Goal: Task Accomplishment & Management: Complete application form

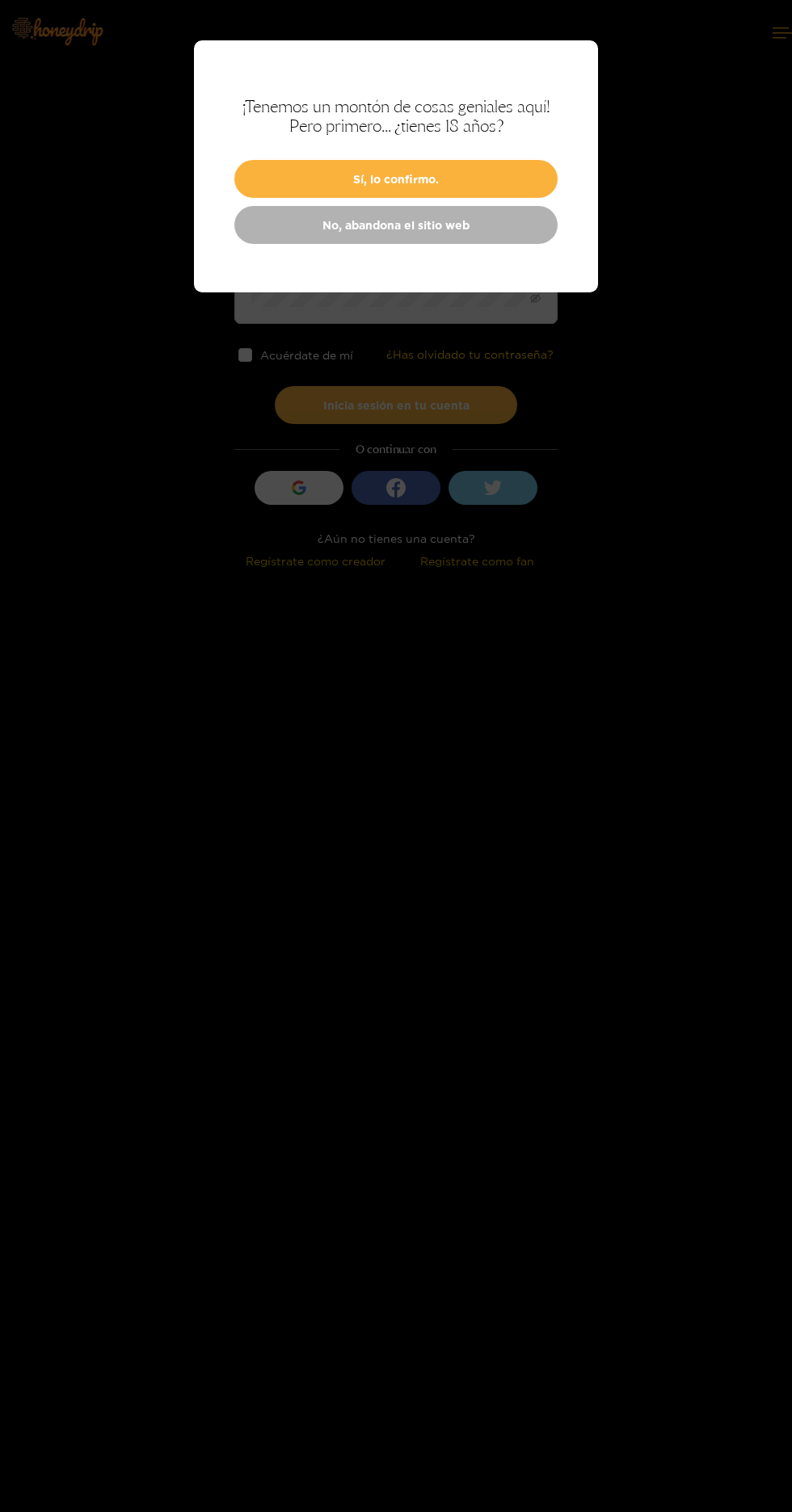
click at [307, 171] on button "Sí, lo confirmo." at bounding box center [396, 179] width 324 height 38
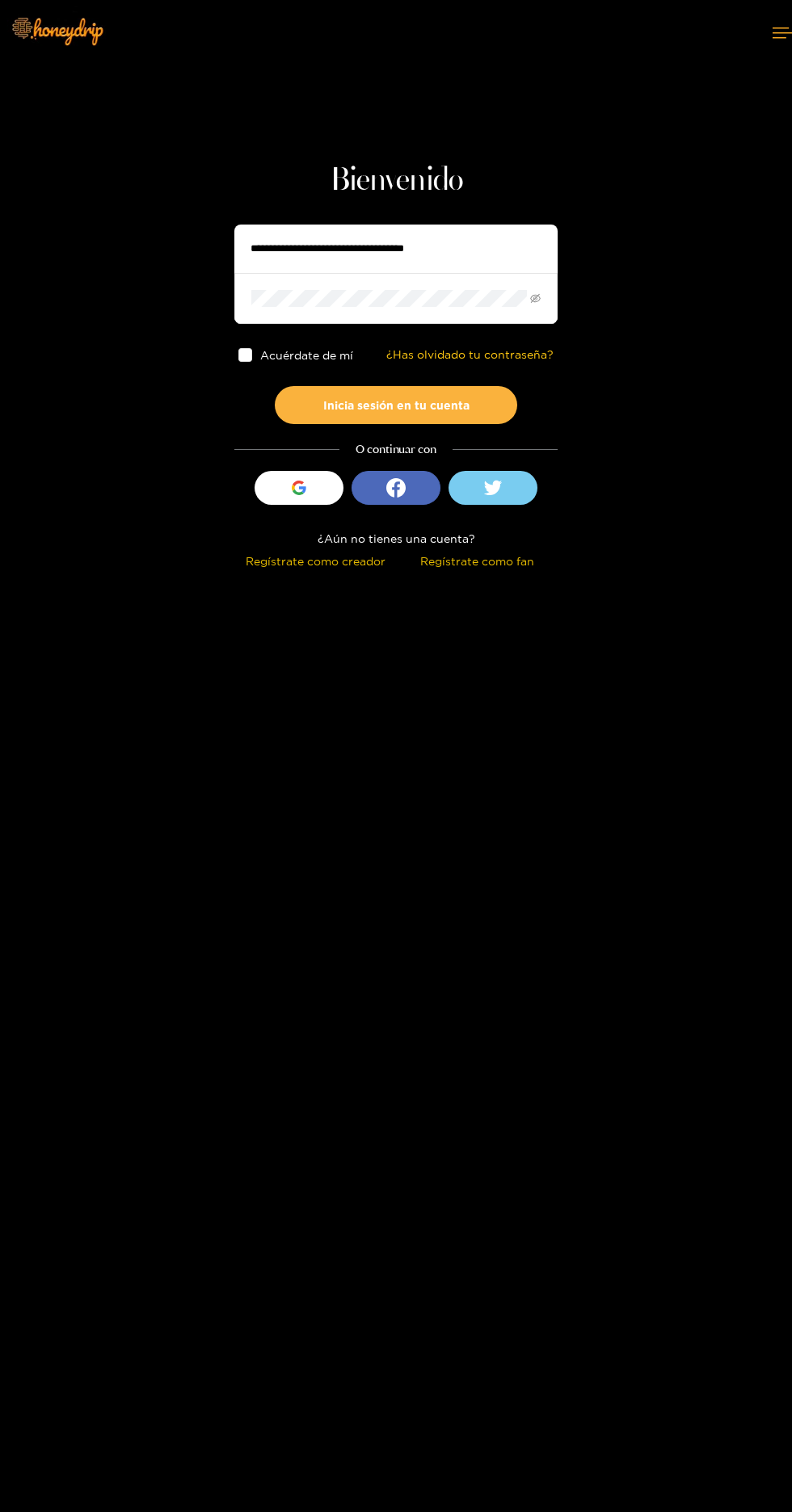
click at [299, 486] on icon "button" at bounding box center [303, 489] width 8 height 7
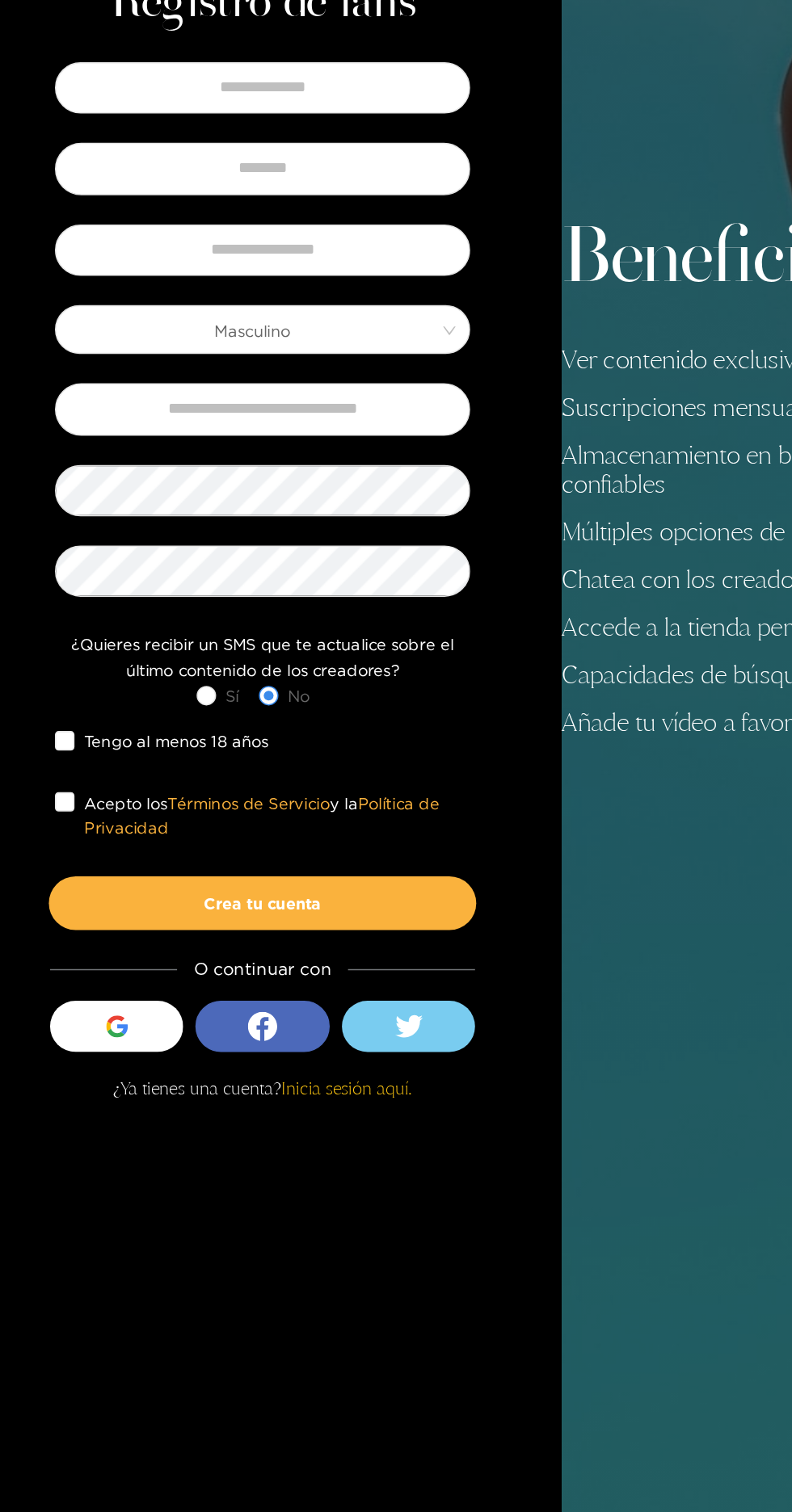
click at [97, 1118] on icon "button" at bounding box center [96, 1115] width 3 height 7
click at [129, 511] on input "text" at bounding box center [198, 494] width 274 height 34
type input "*****"
click at [143, 564] on input "text" at bounding box center [198, 547] width 274 height 34
type input "********"
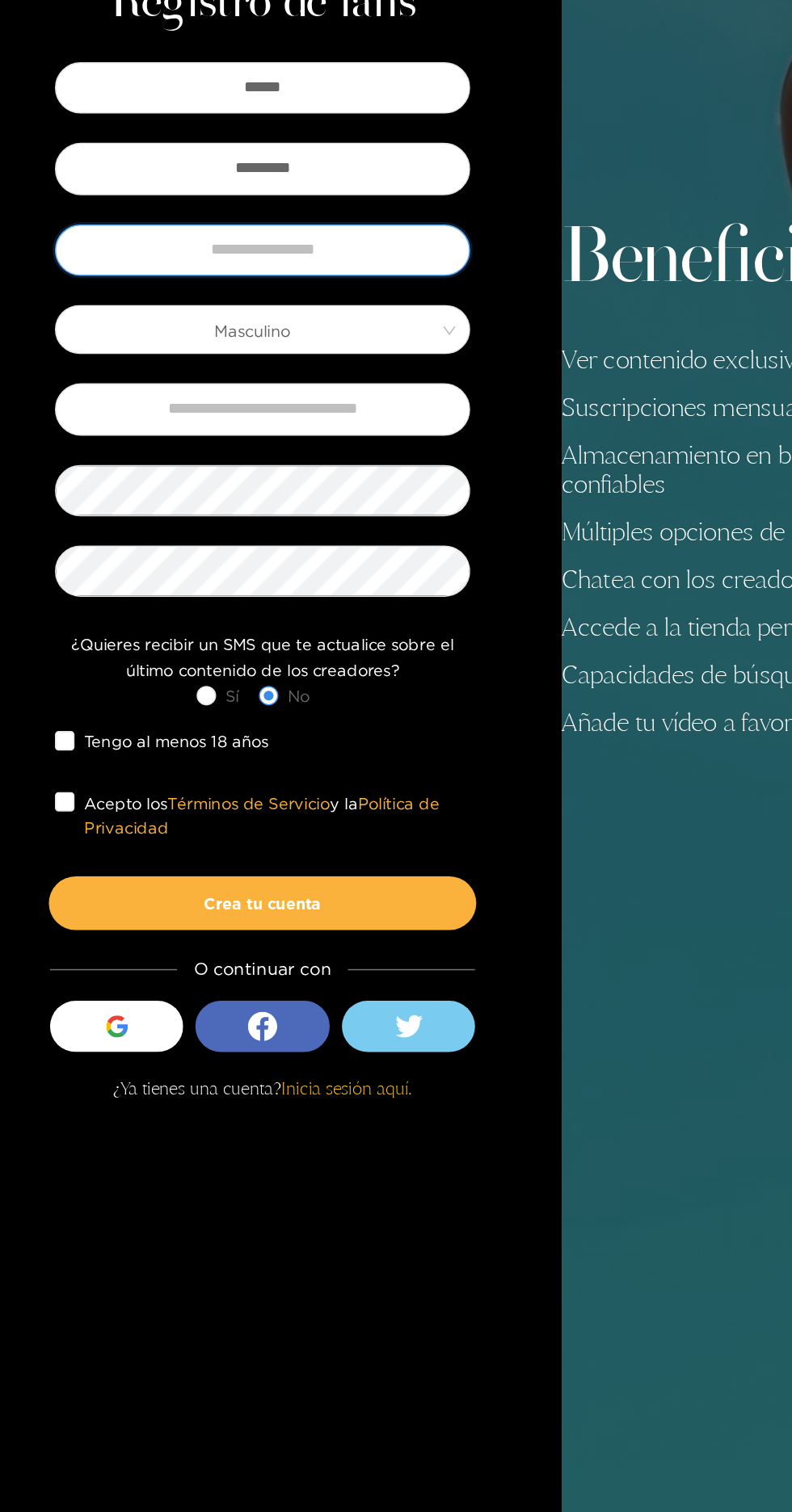
click at [121, 618] on input "text" at bounding box center [198, 601] width 274 height 34
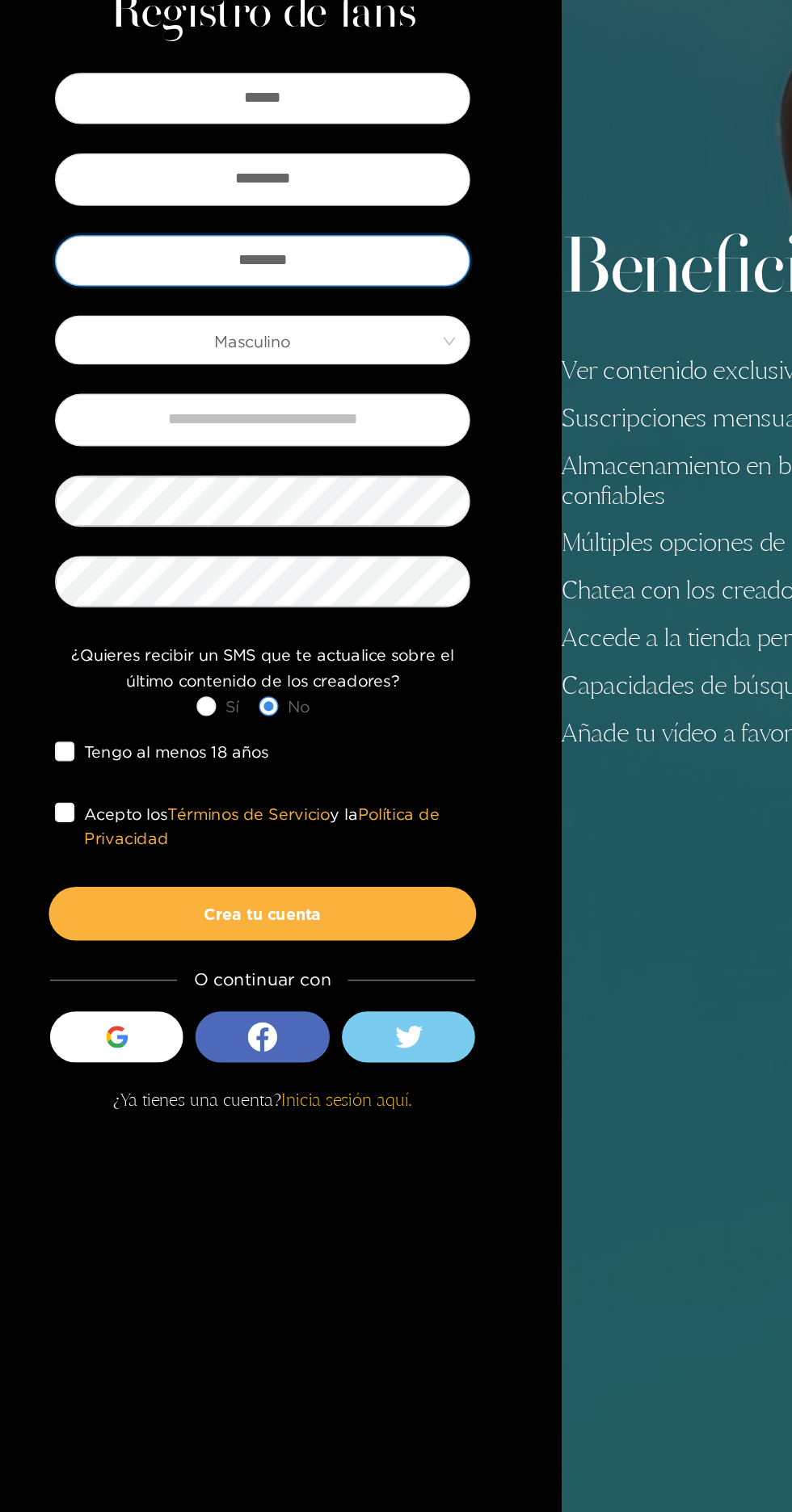
scroll to position [7, 0]
click at [121, 665] on span "Masculino" at bounding box center [198, 654] width 273 height 23
type input "********"
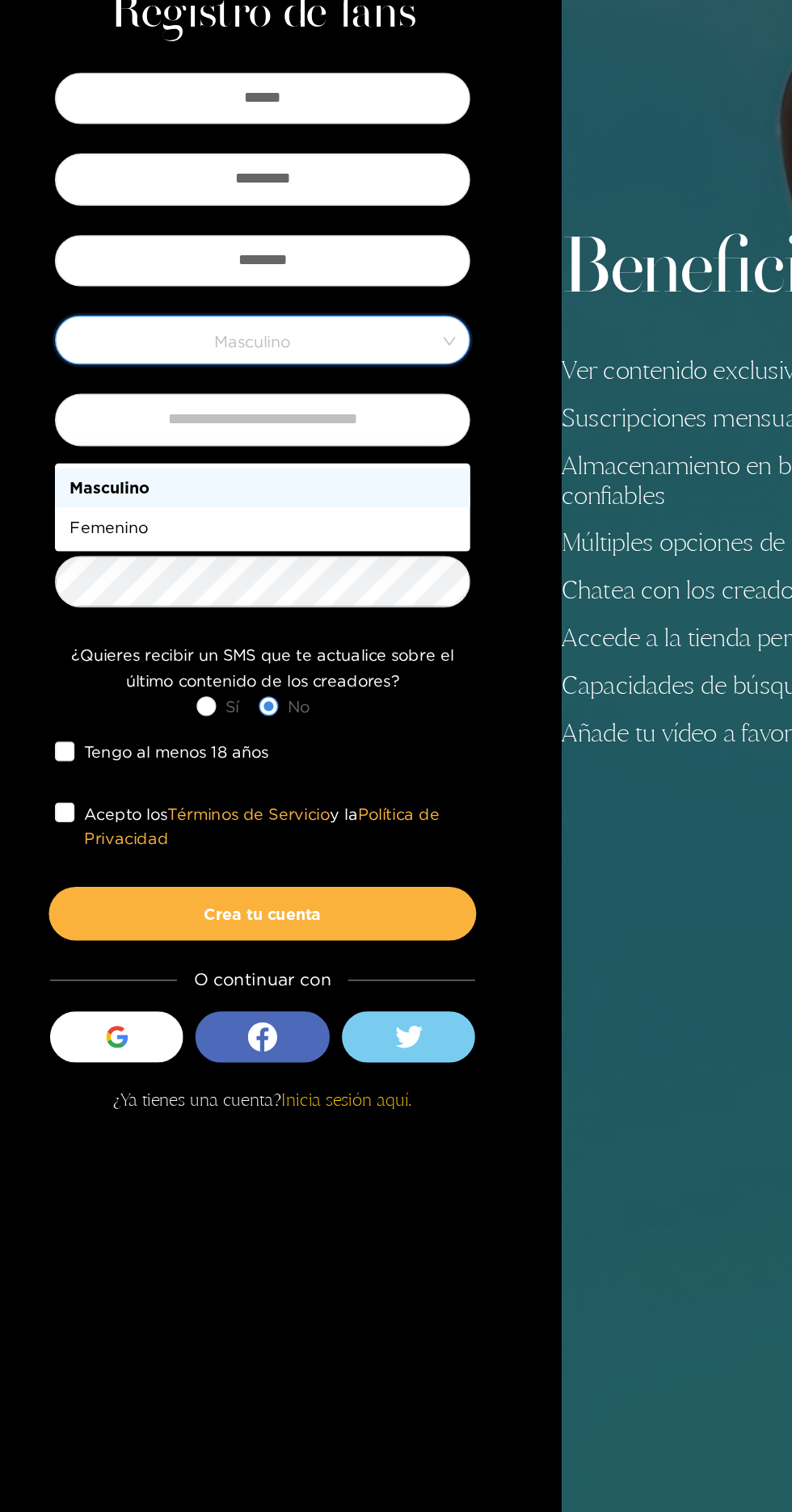
click at [90, 746] on font "Masculino" at bounding box center [97, 751] width 53 height 11
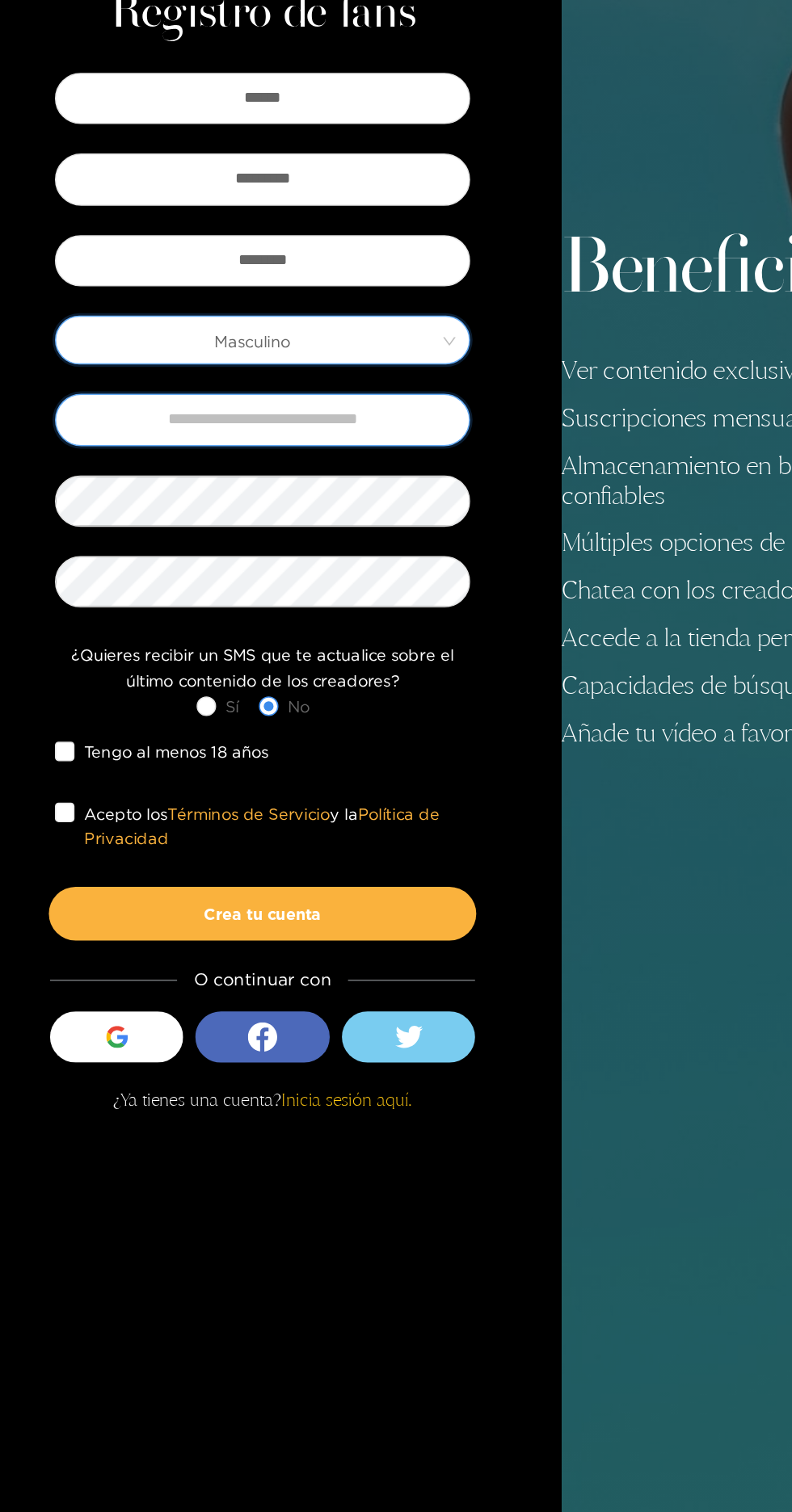
click at [114, 723] on input "text" at bounding box center [198, 706] width 274 height 34
type input "**********"
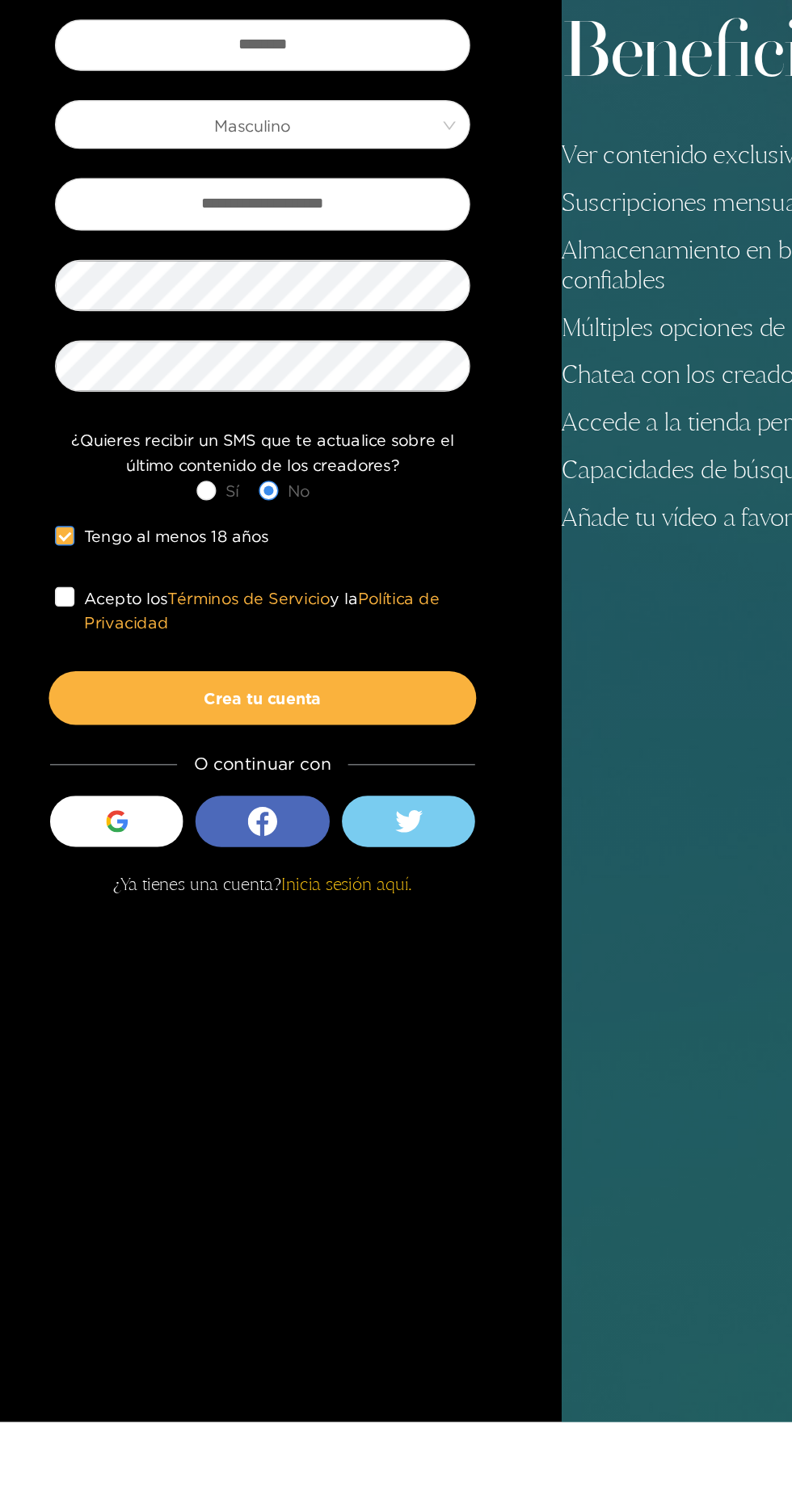
scroll to position [13, 0]
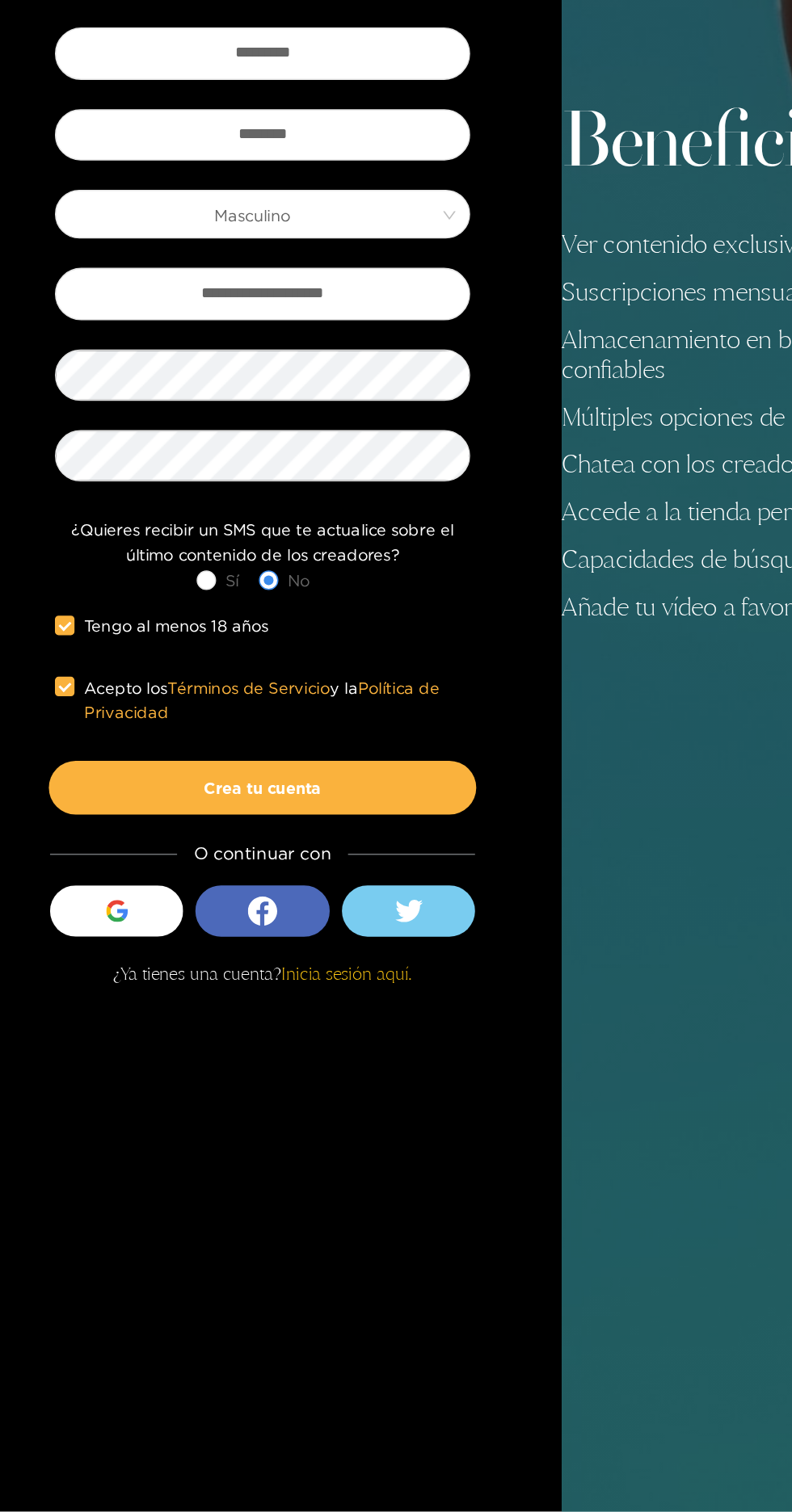
click at [117, 1051] on button "Crea tu cuenta" at bounding box center [198, 1033] width 283 height 36
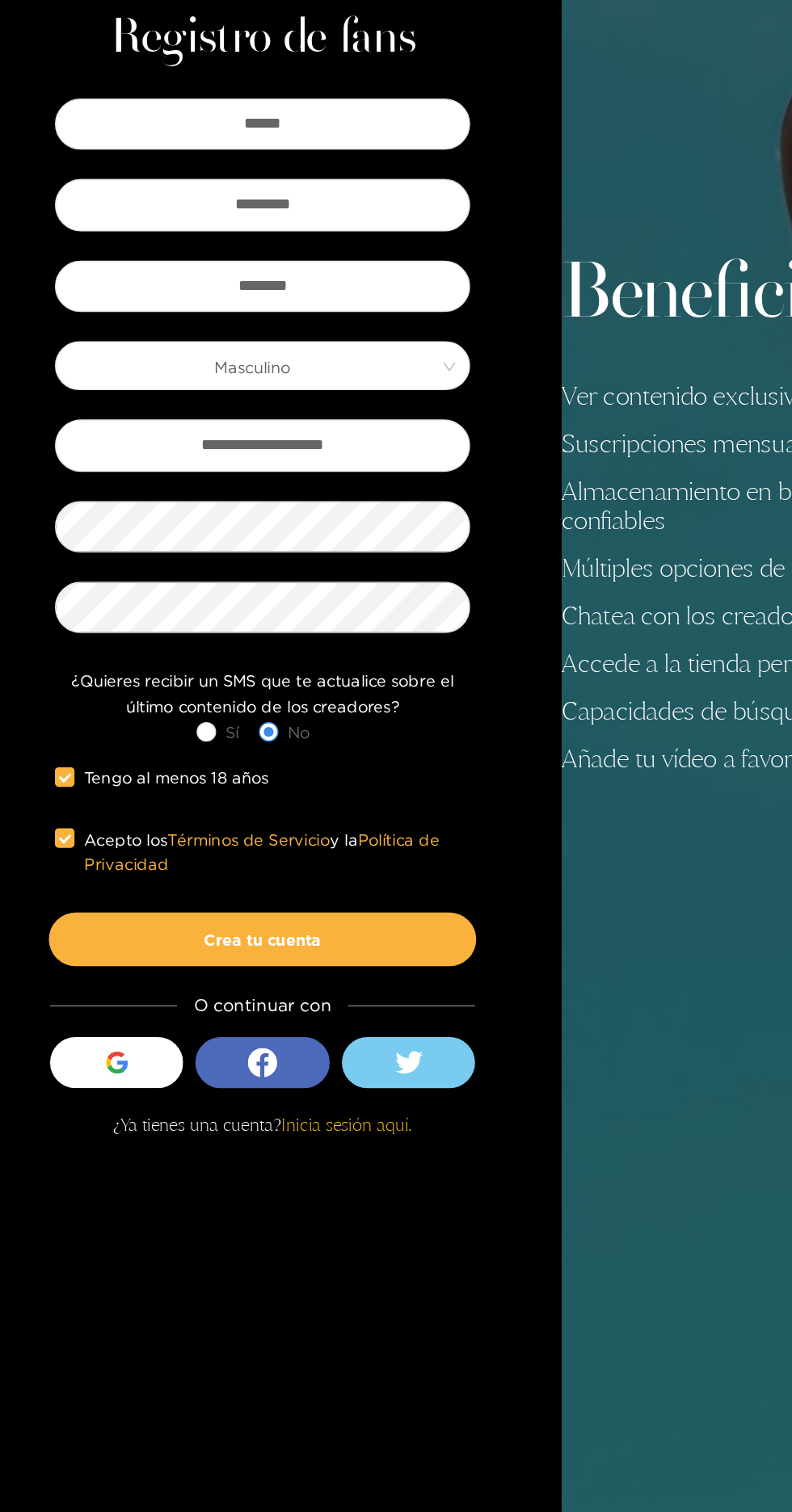
scroll to position [12, 0]
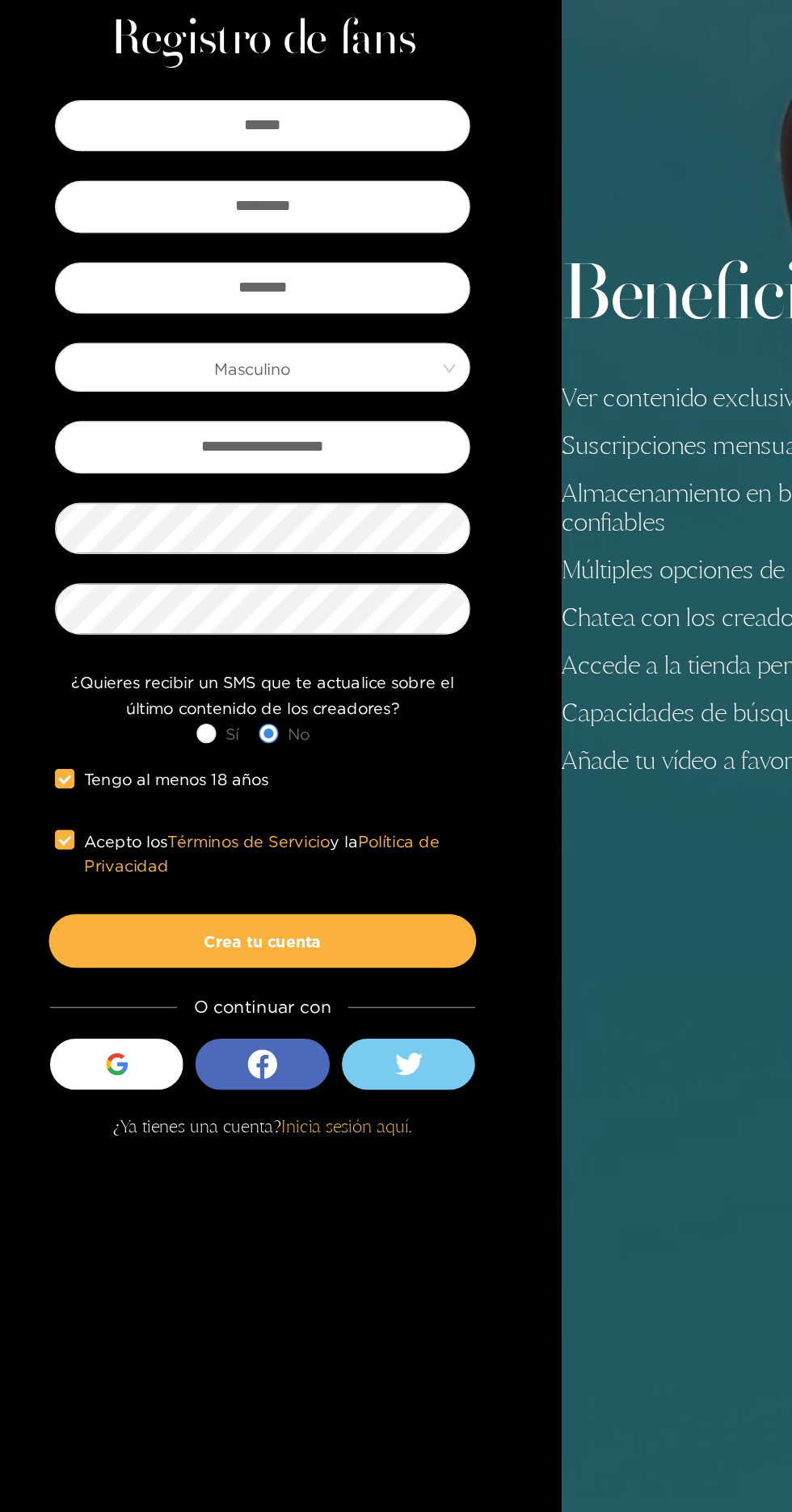
click at [121, 1051] on button "Crea tu cuenta" at bounding box center [198, 1033] width 283 height 36
click at [133, 1051] on button "Crea tu cuenta" at bounding box center [198, 1033] width 283 height 36
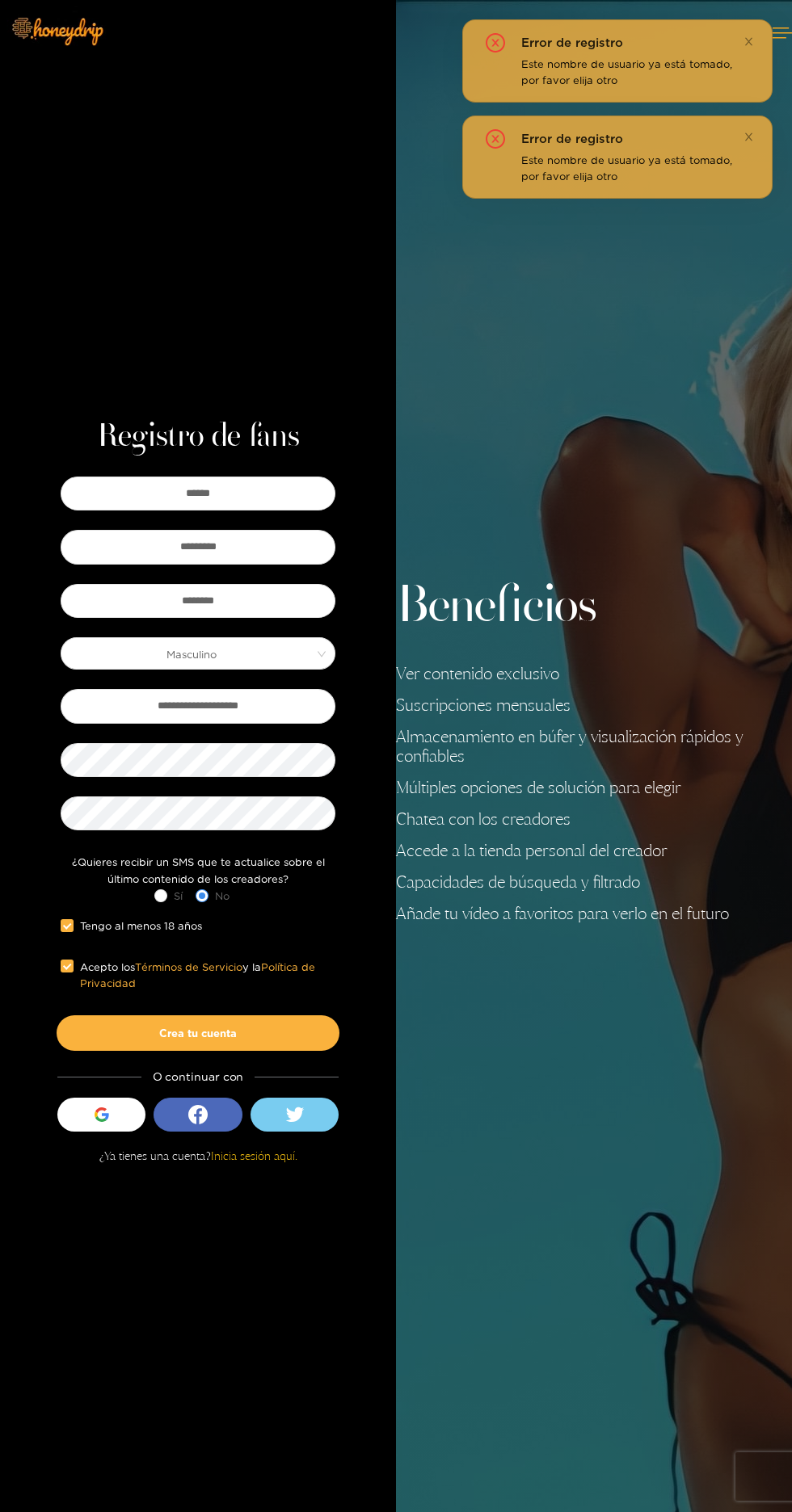
scroll to position [13, 0]
click at [133, 1051] on button "Crea tu cuenta" at bounding box center [198, 1033] width 283 height 36
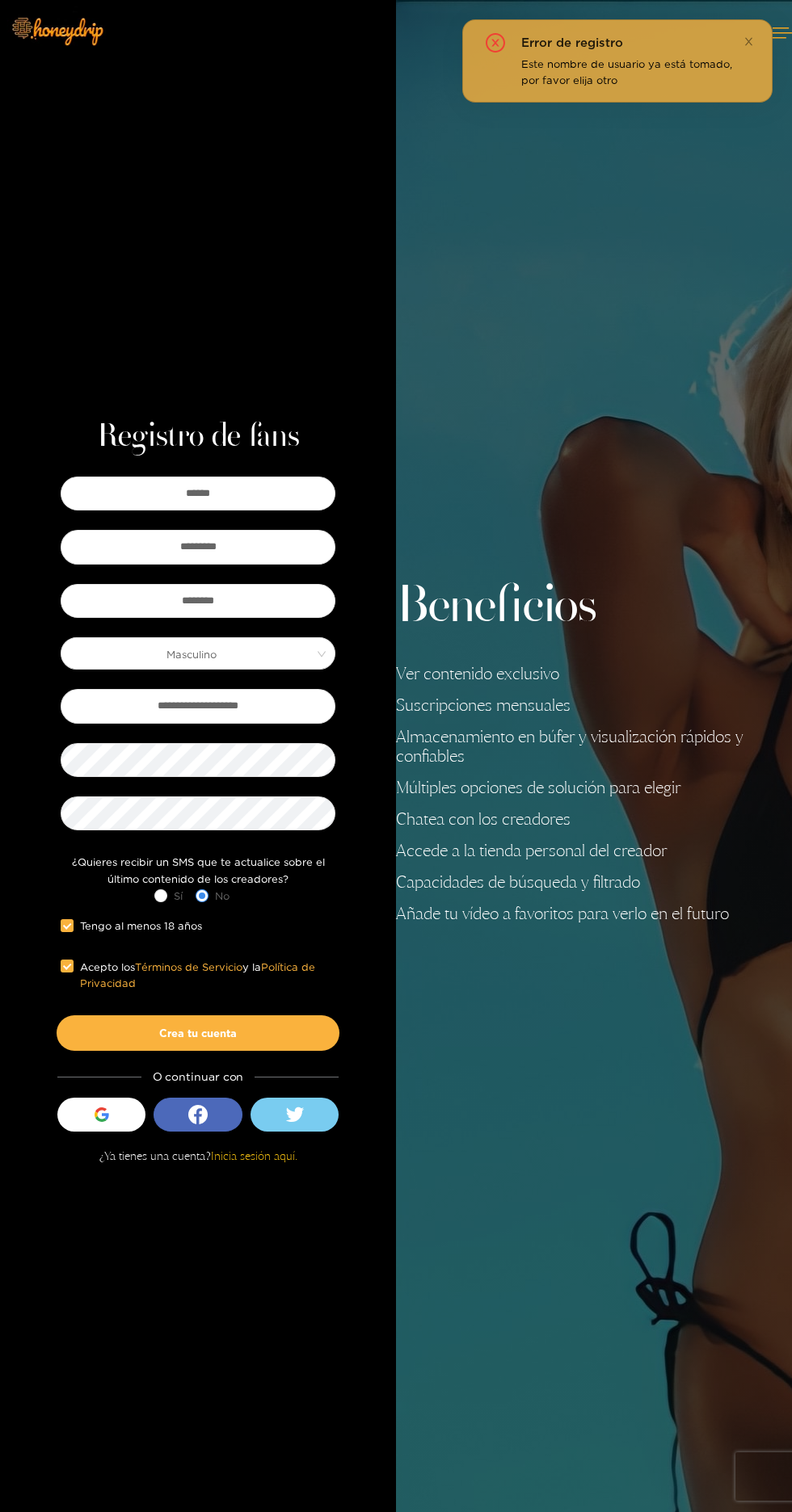
scroll to position [0, 0]
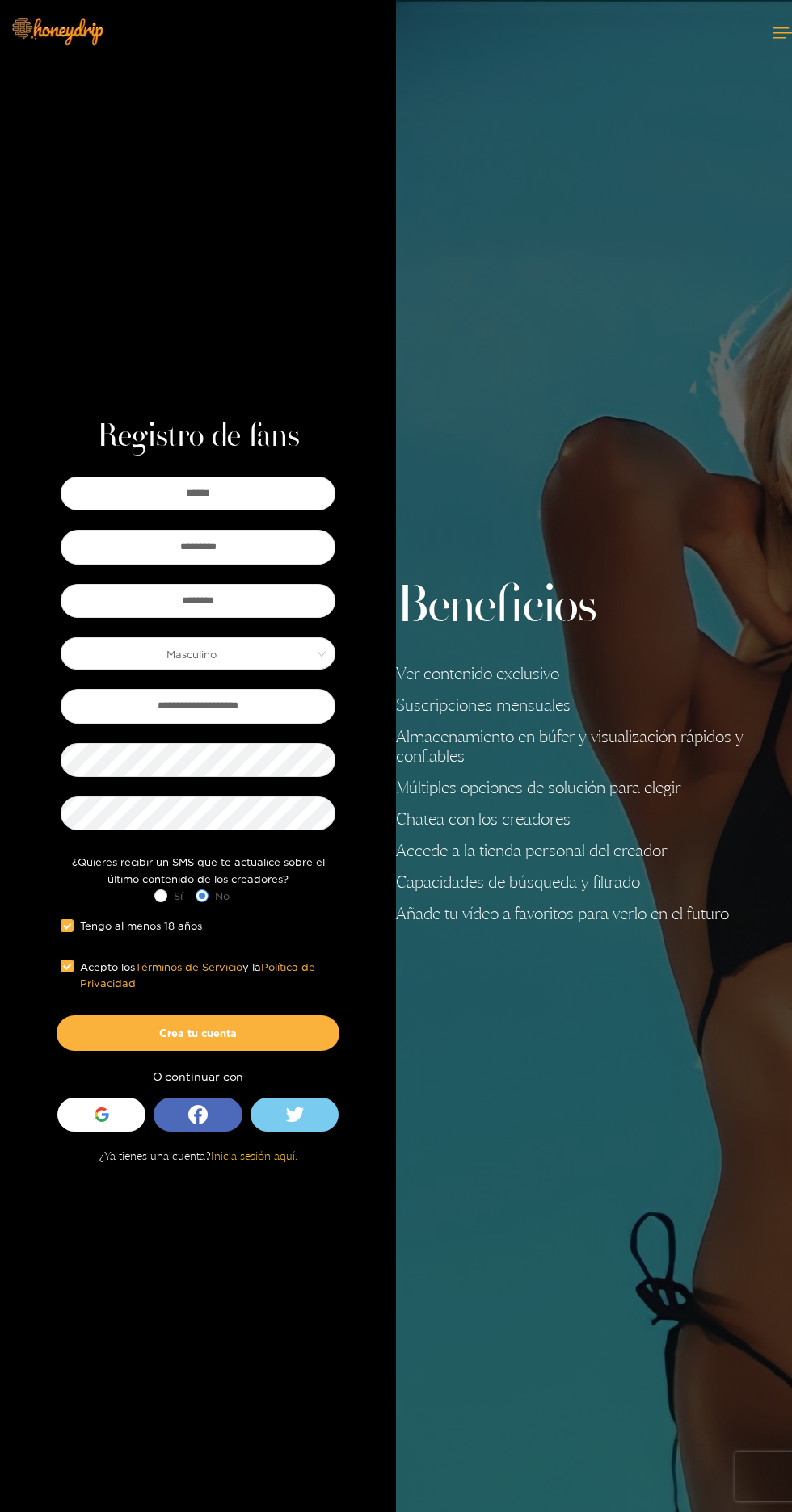
click at [124, 1051] on button "Crea tu cuenta" at bounding box center [198, 1033] width 283 height 36
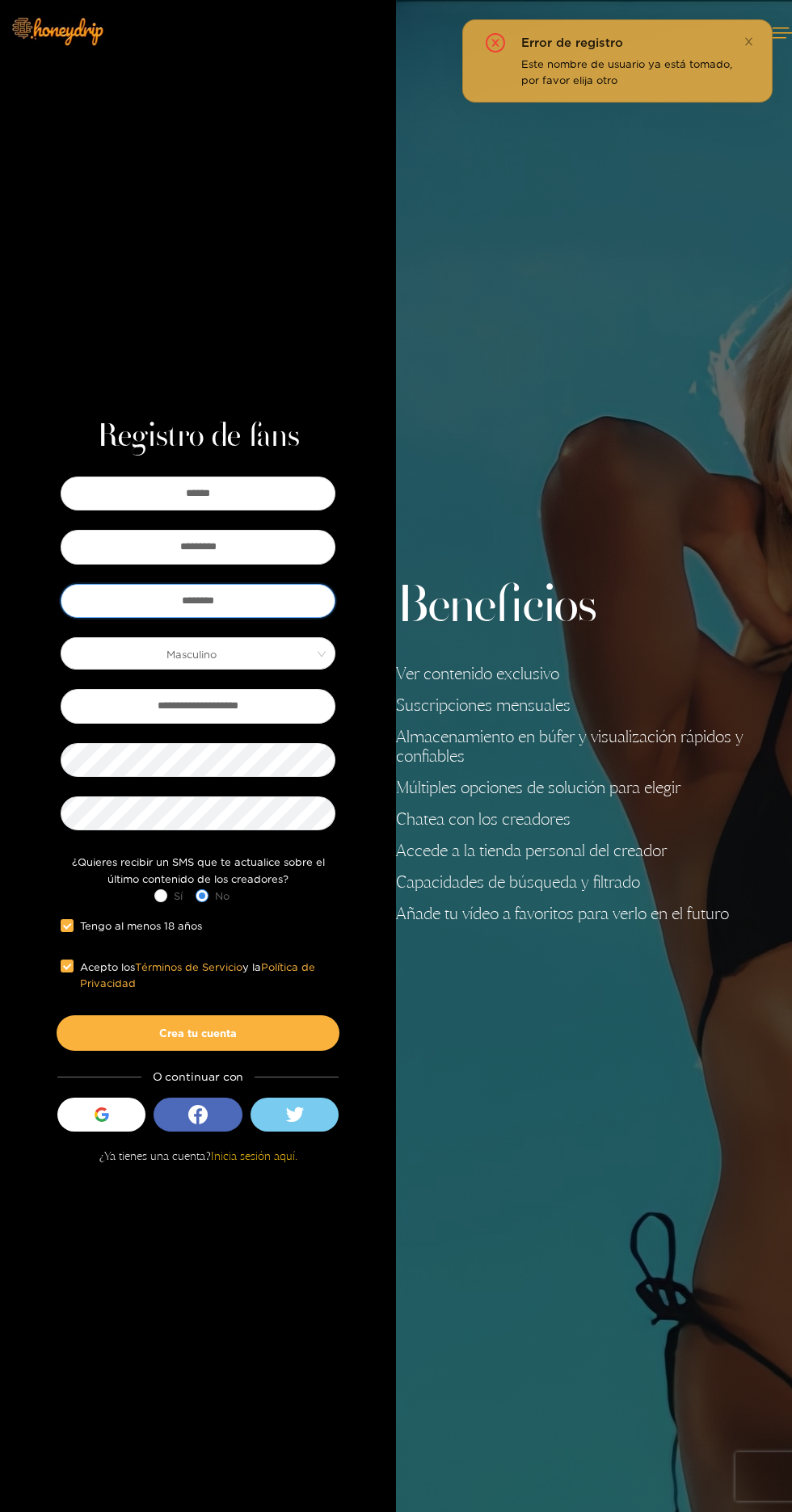
click at [252, 618] on input "********" at bounding box center [198, 601] width 274 height 34
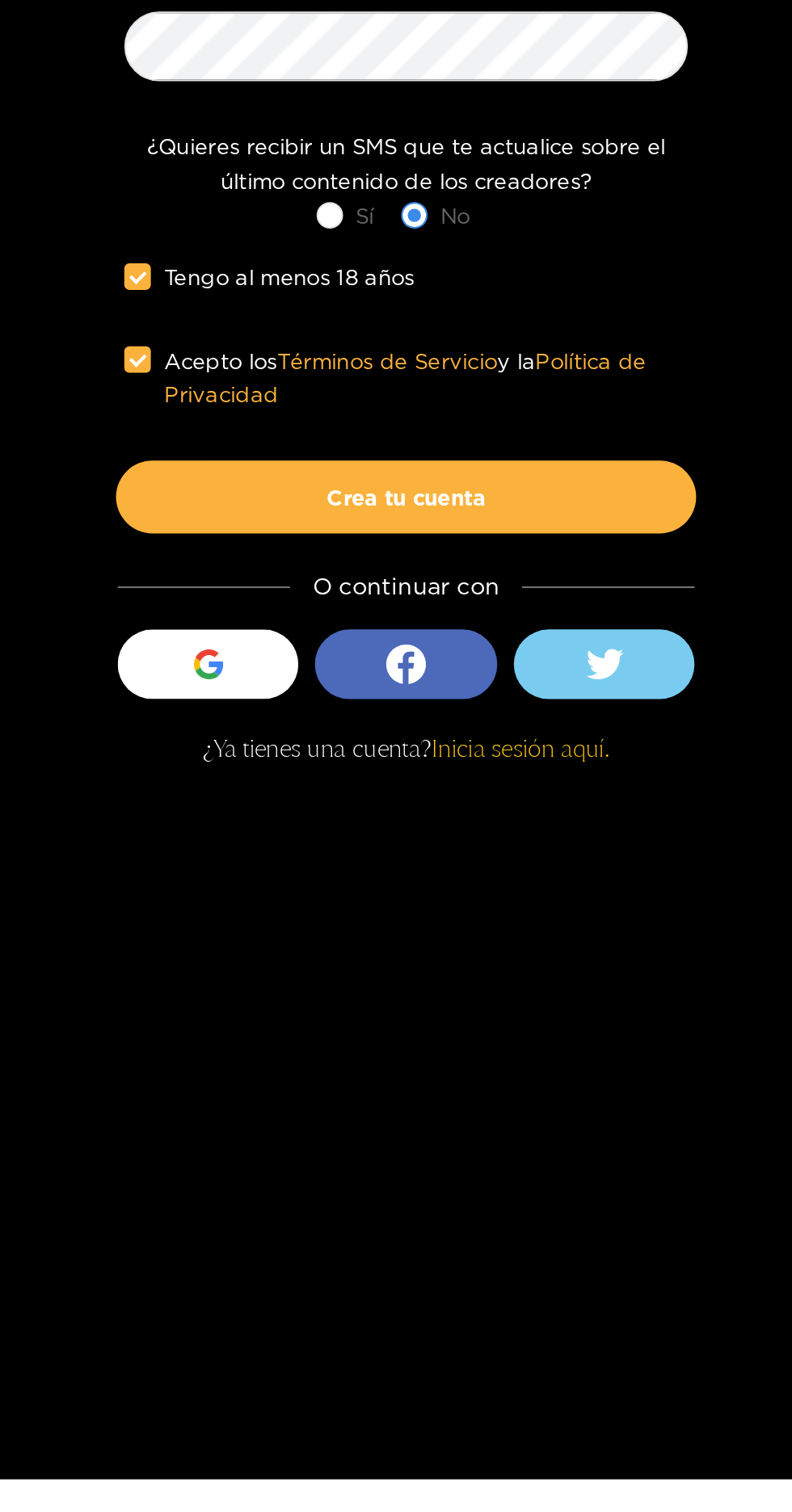
scroll to position [123, 0]
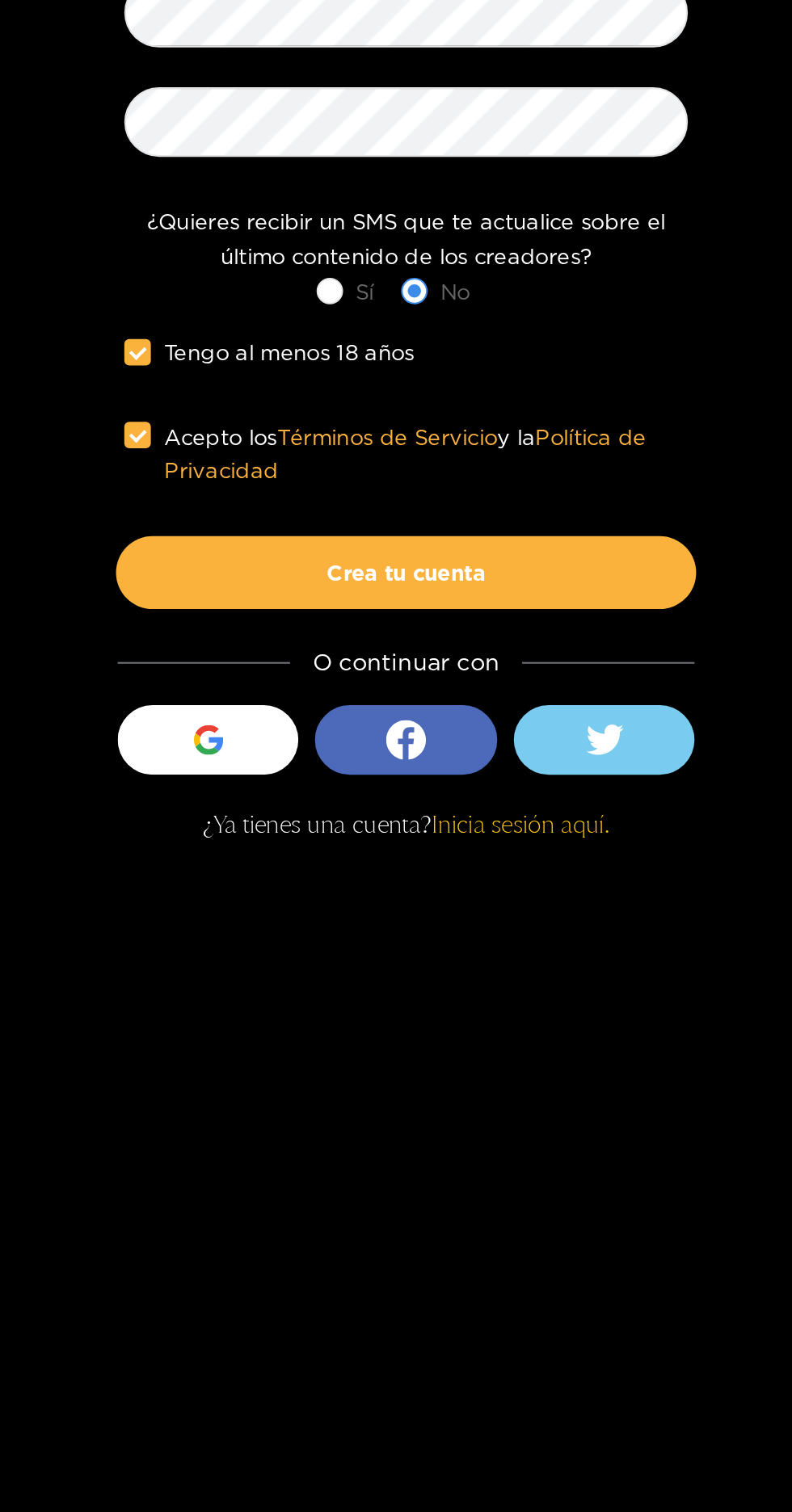
type input "*****"
click at [112, 1015] on button "Crea tu cuenta" at bounding box center [198, 1033] width 283 height 36
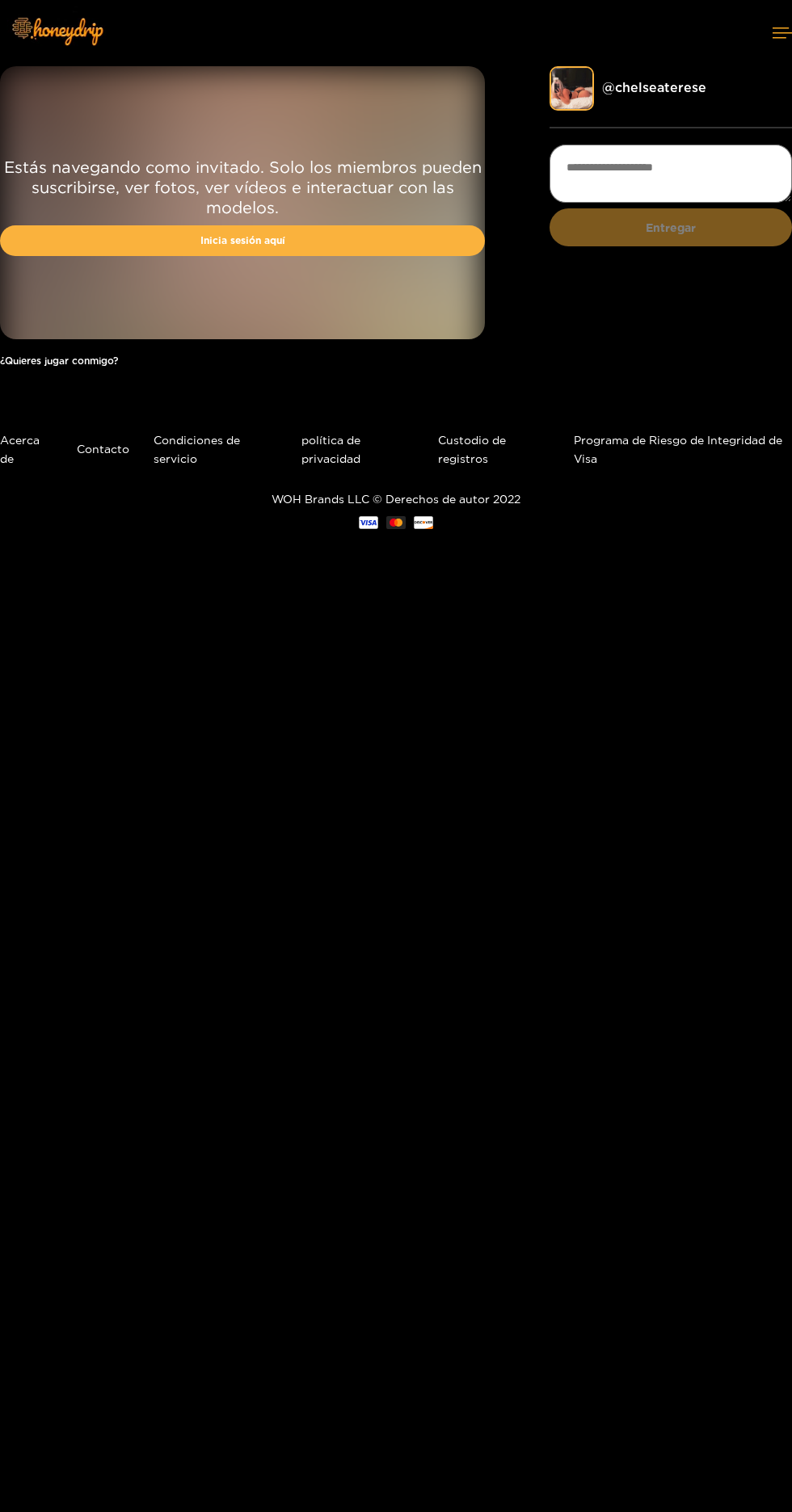
click at [111, 229] on link "Inicia sesión aquí" at bounding box center [242, 240] width 484 height 30
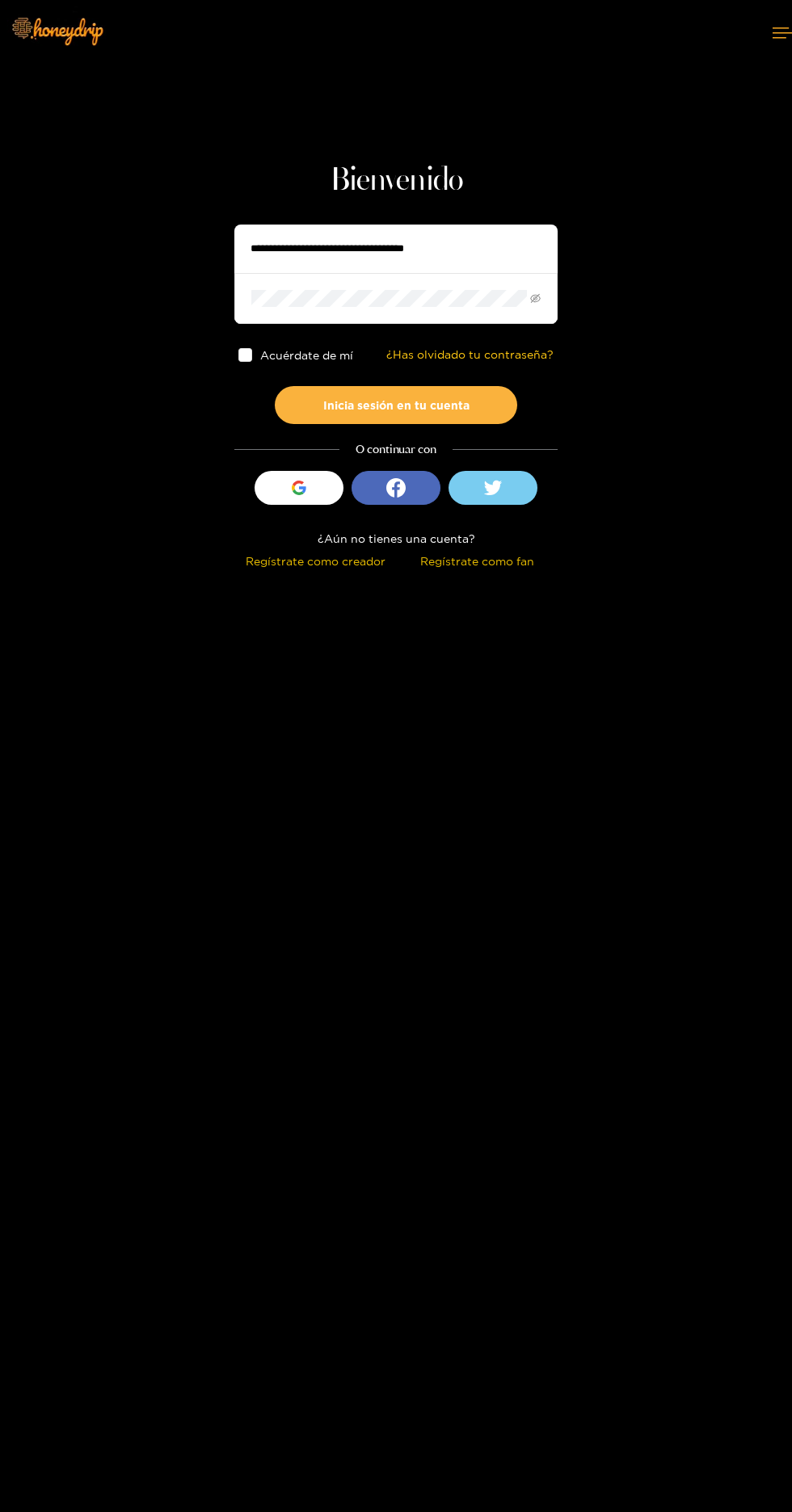
click at [305, 249] on input "text" at bounding box center [396, 248] width 324 height 48
type input "*****"
click at [274, 386] on button "Inicia sesión en tu cuenta" at bounding box center [396, 405] width 242 height 38
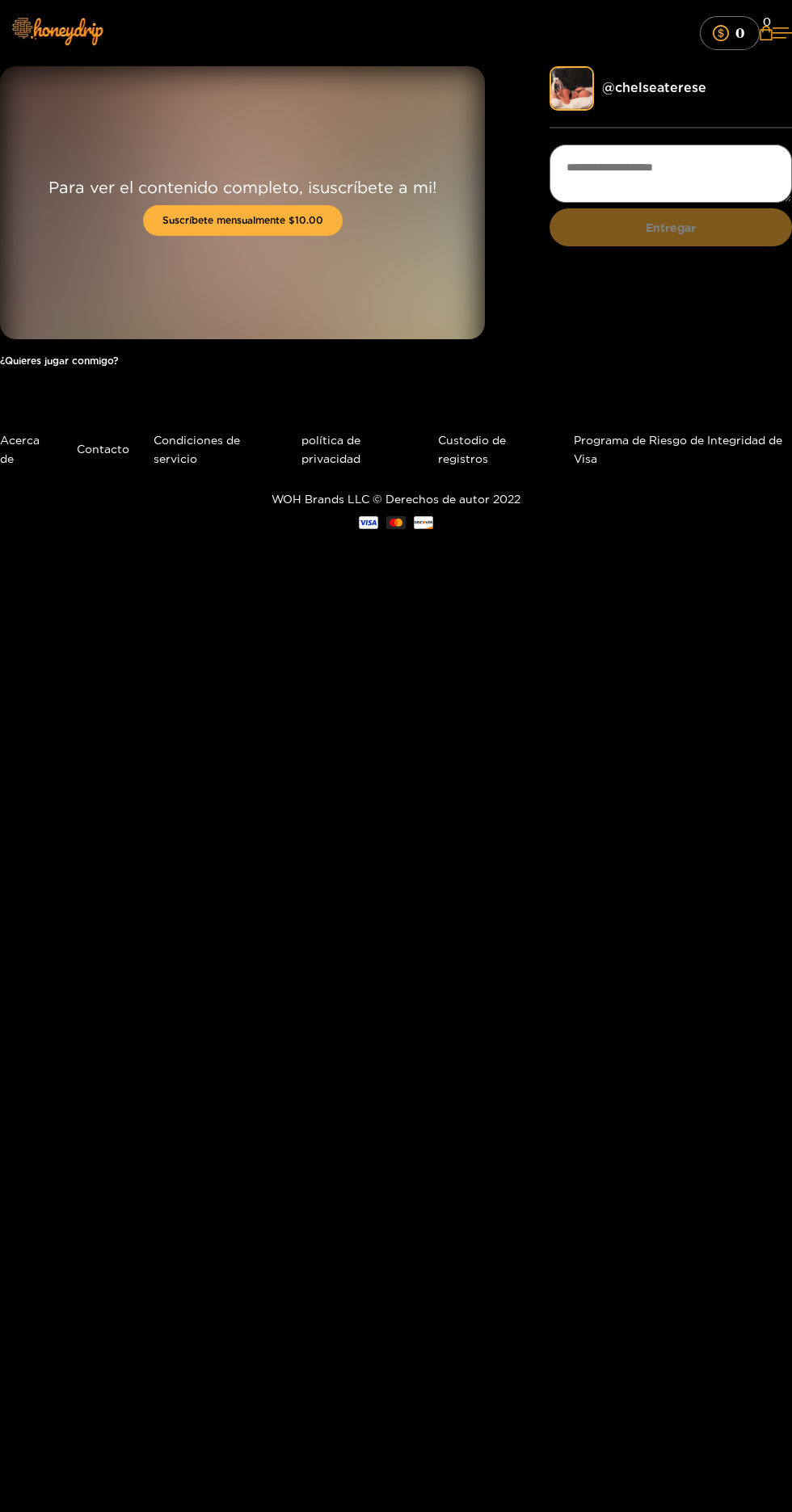
click at [628, 87] on font "@chelseaterese" at bounding box center [654, 87] width 104 height 14
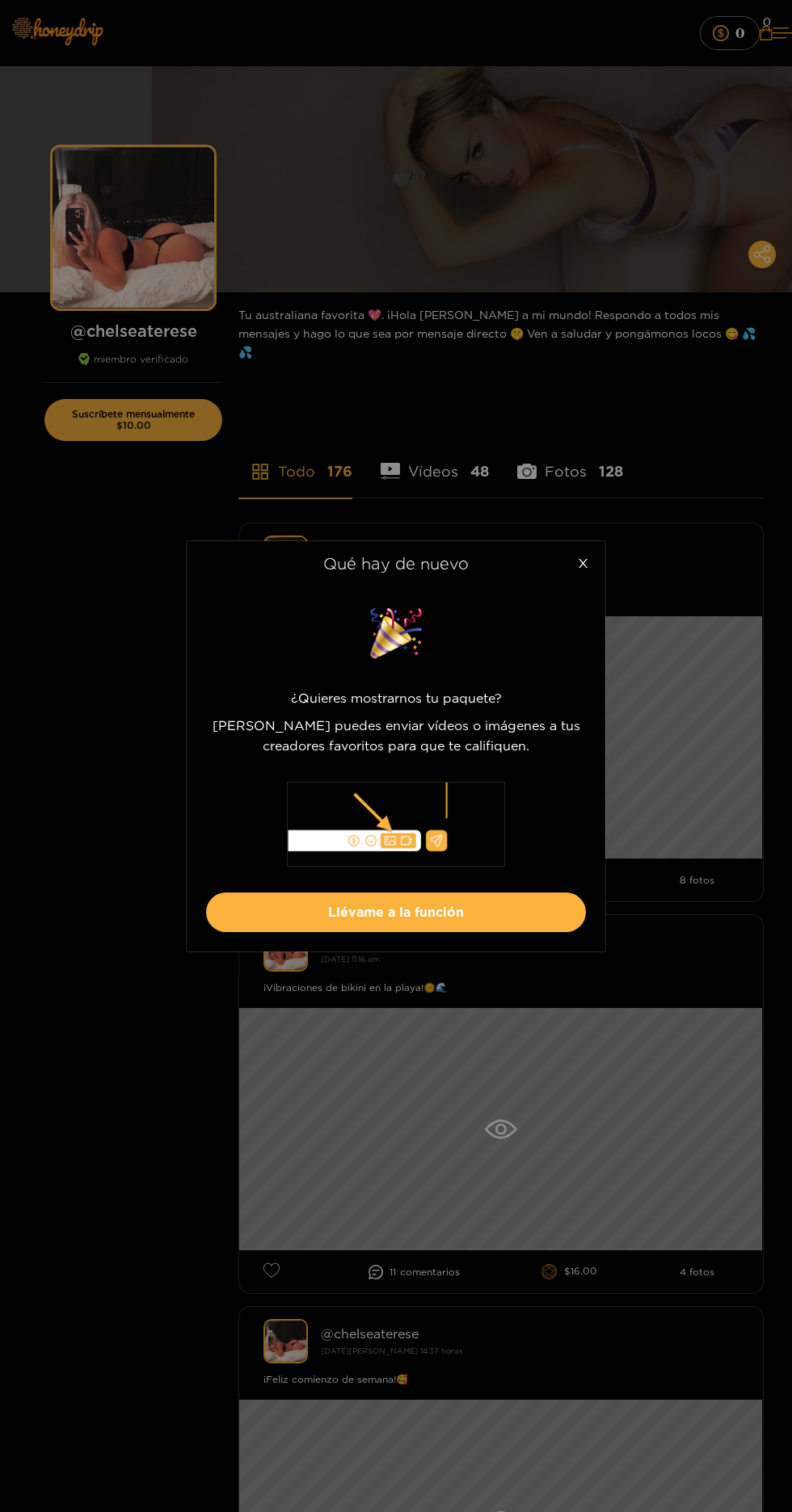
click at [548, 1051] on div "Qué hay de nuevo ¿Quieres mostrarnos tu paquete? Ahora puedes enviar vídeos o i…" at bounding box center [396, 756] width 792 height 1512
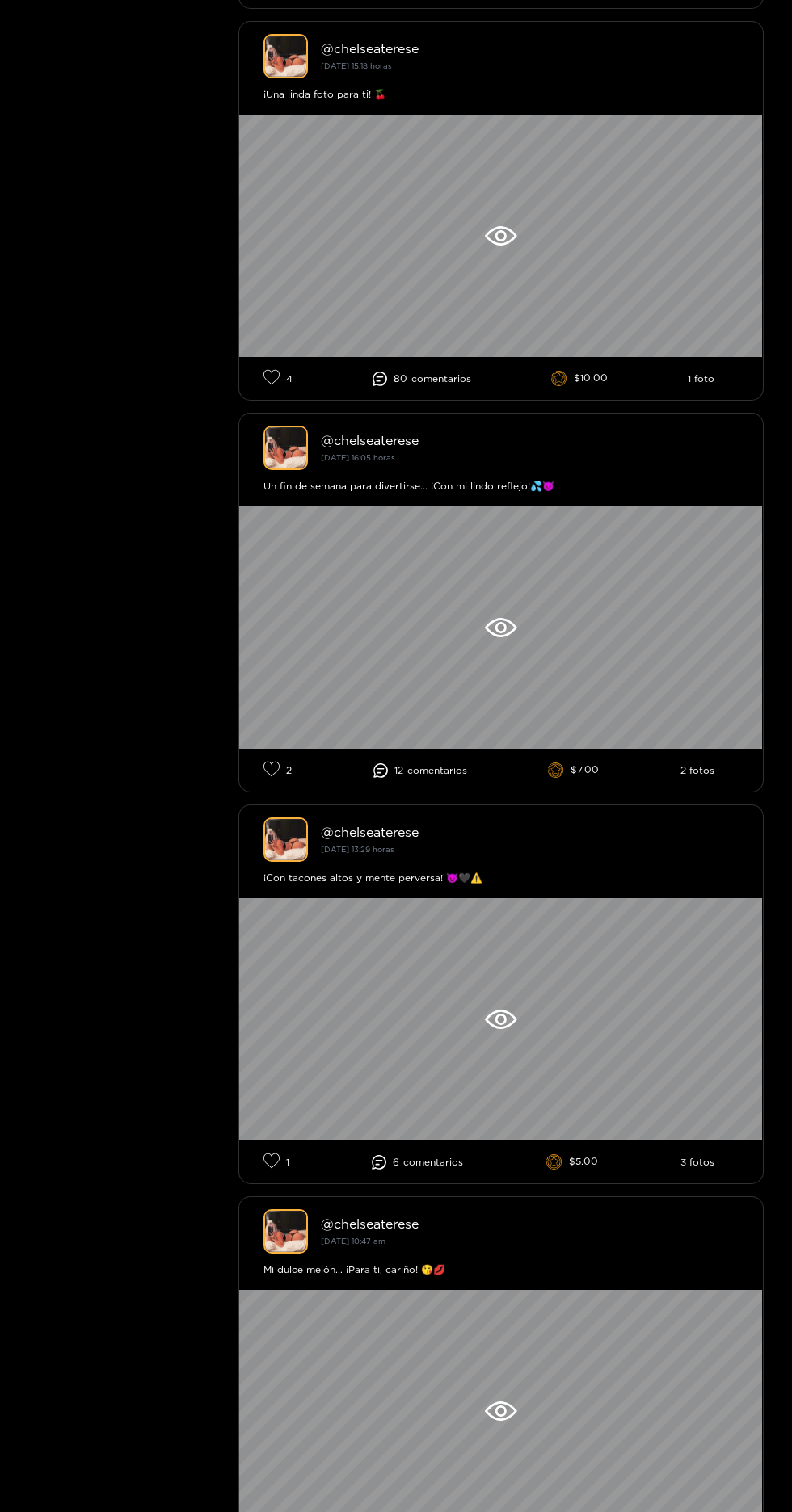
scroll to position [3633, 0]
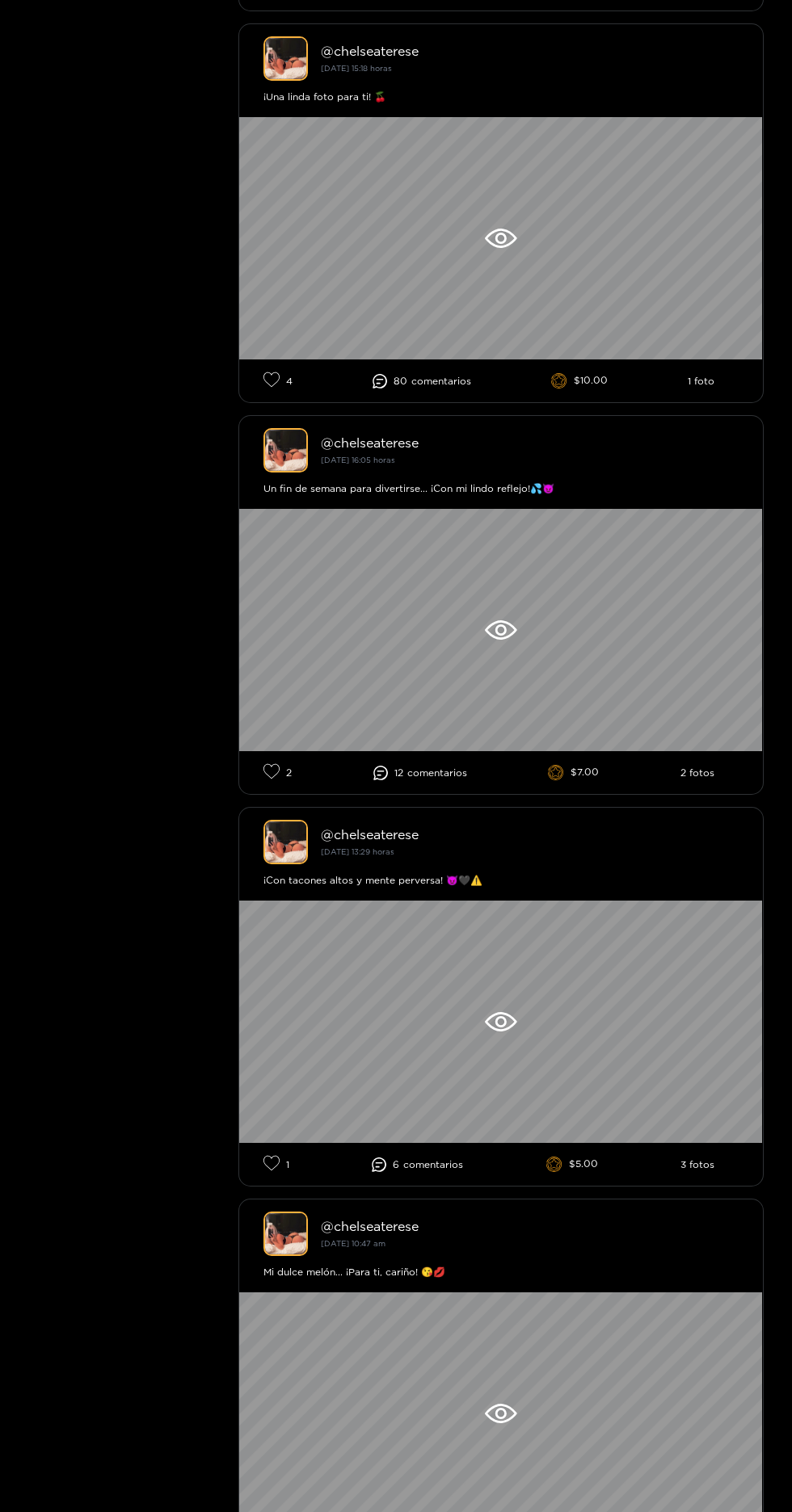
click at [520, 629] on div at bounding box center [501, 630] width 523 height 242
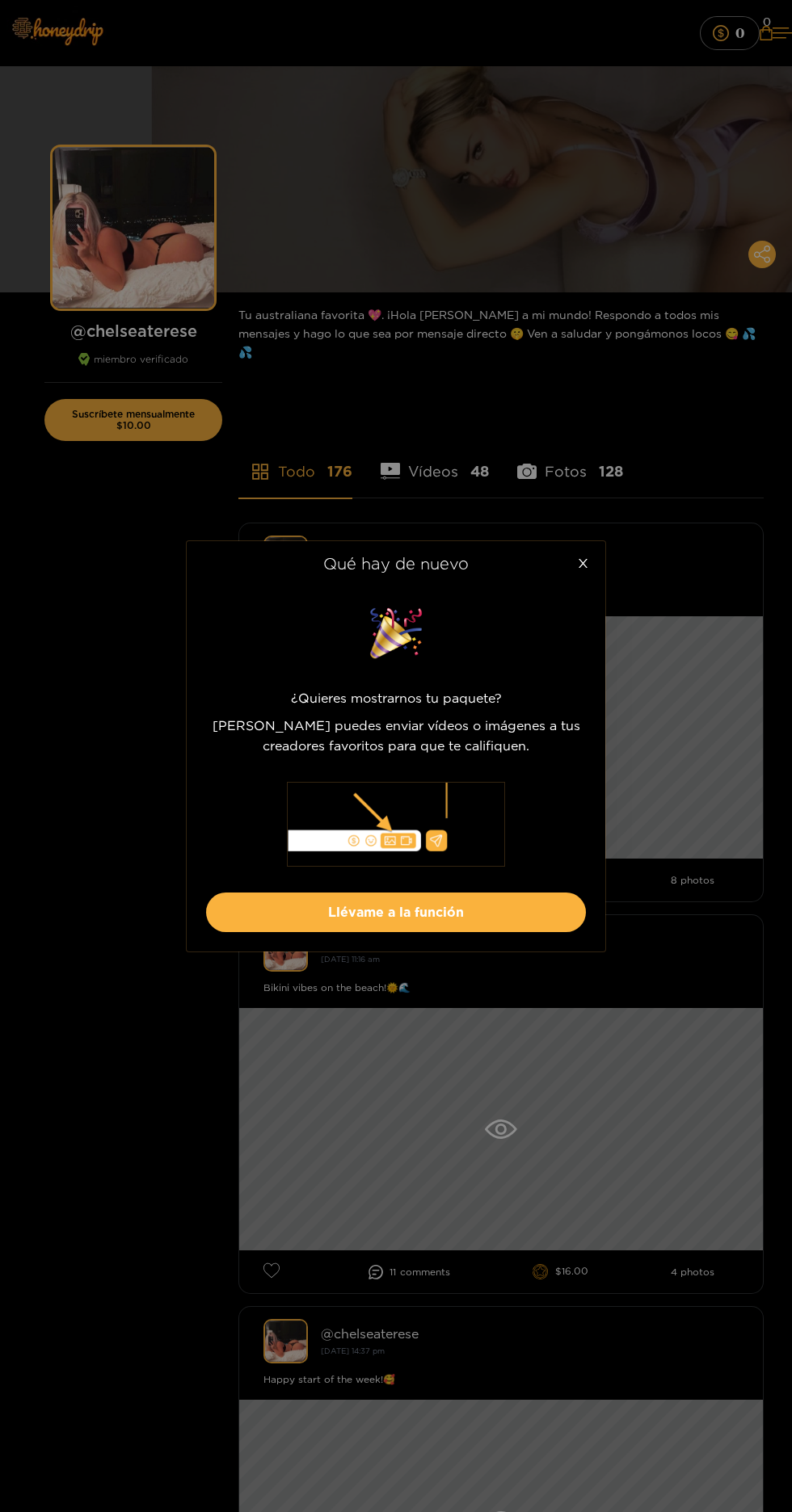
click at [582, 568] on icon "cerca" at bounding box center [582, 563] width 9 height 9
